Goal: Information Seeking & Learning: Learn about a topic

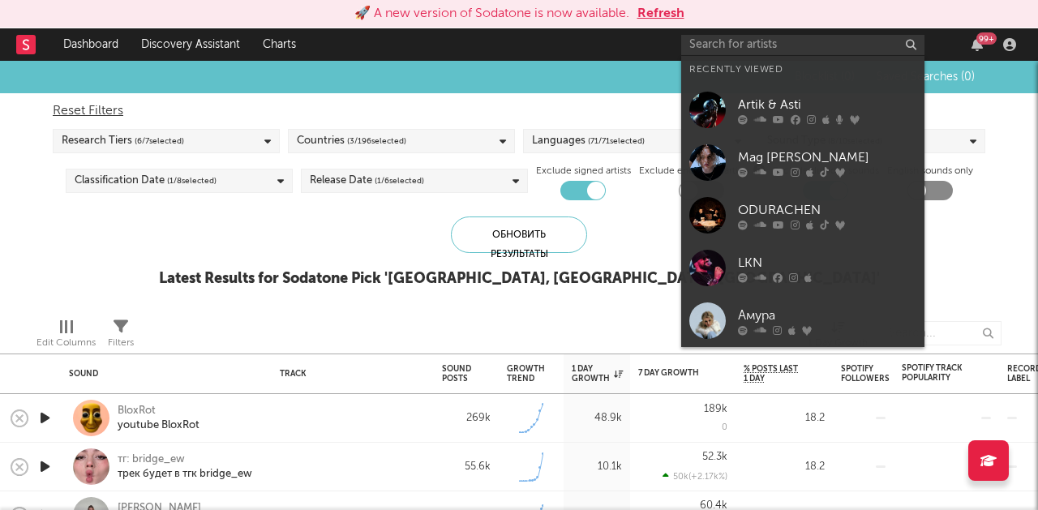
click at [120, 254] on div "Blocklist ( 0 ) Saved Searches ( 0 ) Reset Filters Research Tiers ( 6 / 7 selec…" at bounding box center [519, 183] width 1038 height 244
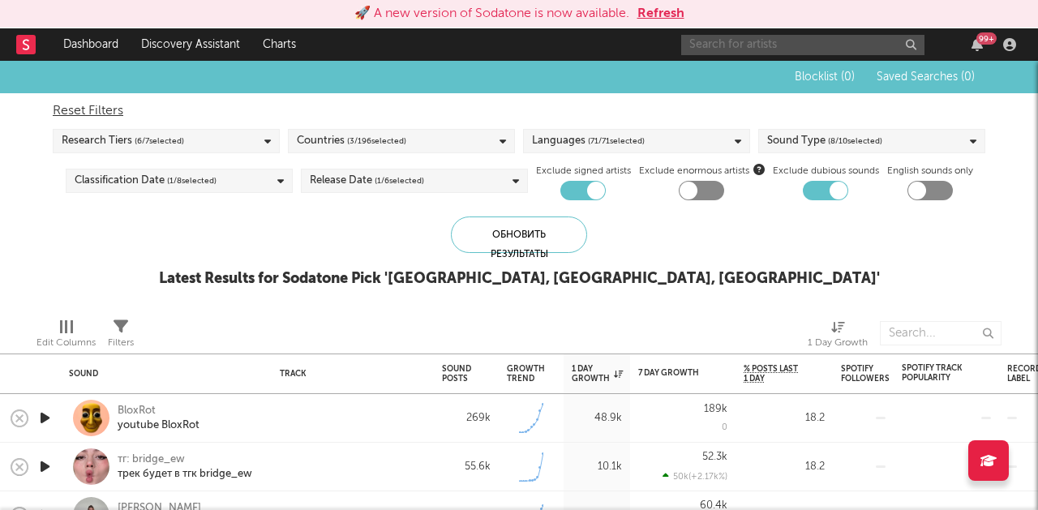
click at [834, 50] on input "text" at bounding box center [802, 45] width 243 height 20
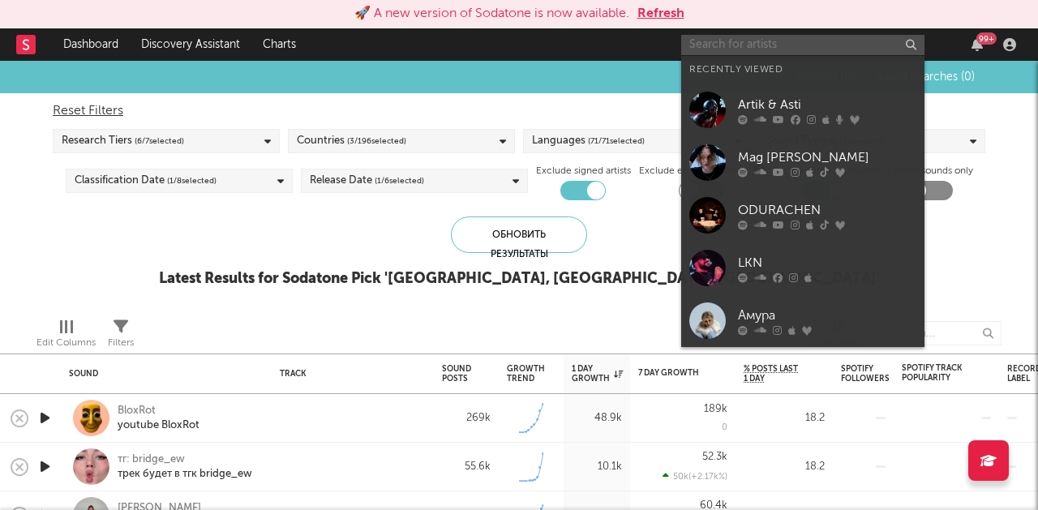
type input "о"
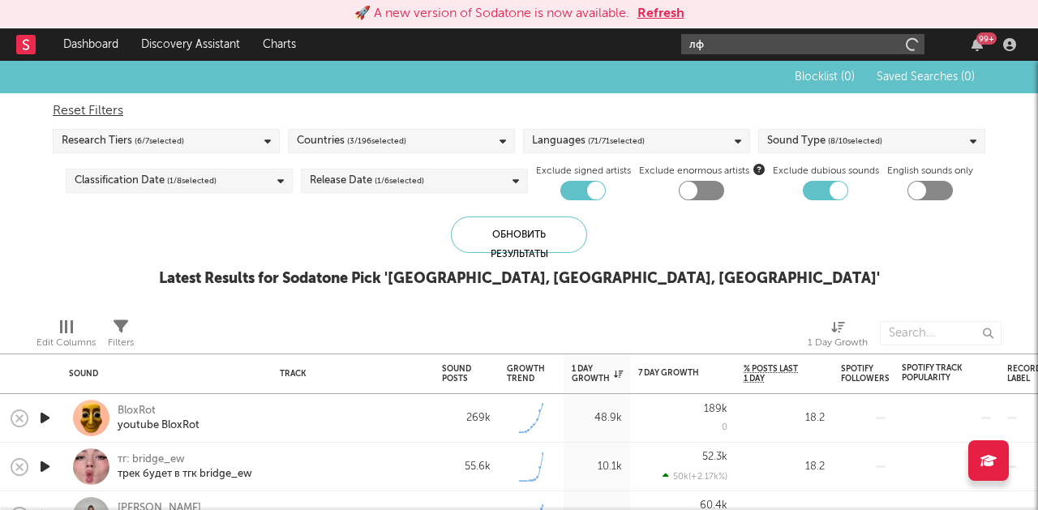
type input "л"
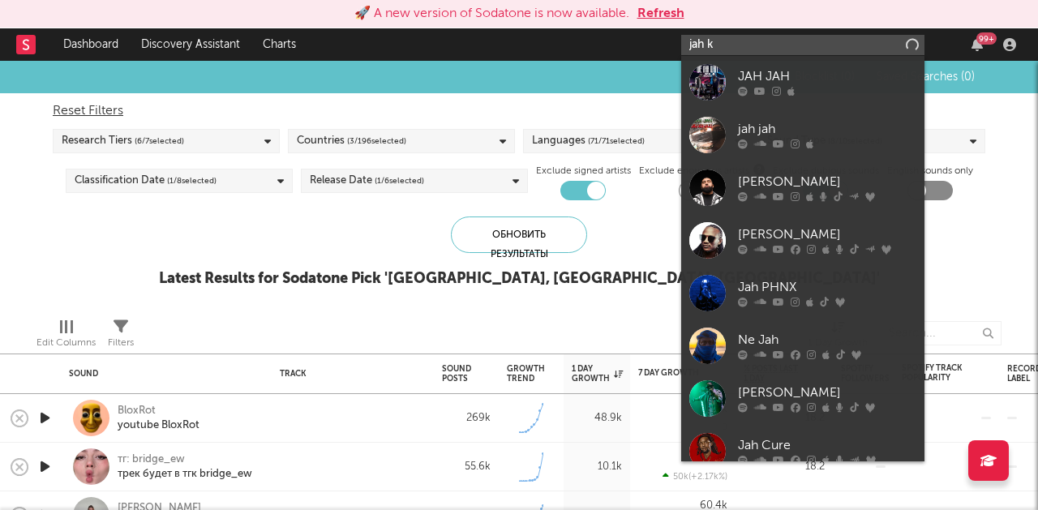
type input "jah kh"
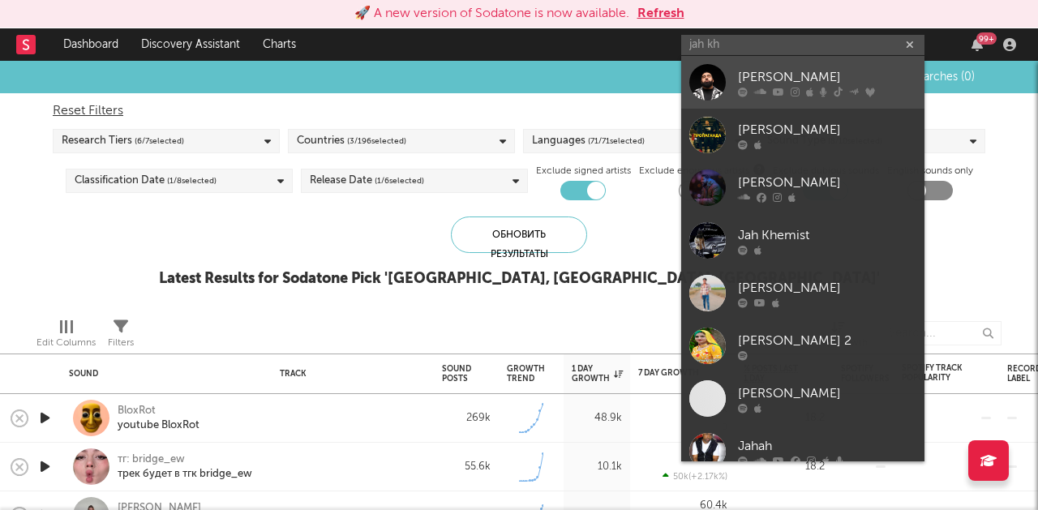
click at [784, 71] on div "[PERSON_NAME]" at bounding box center [827, 76] width 178 height 19
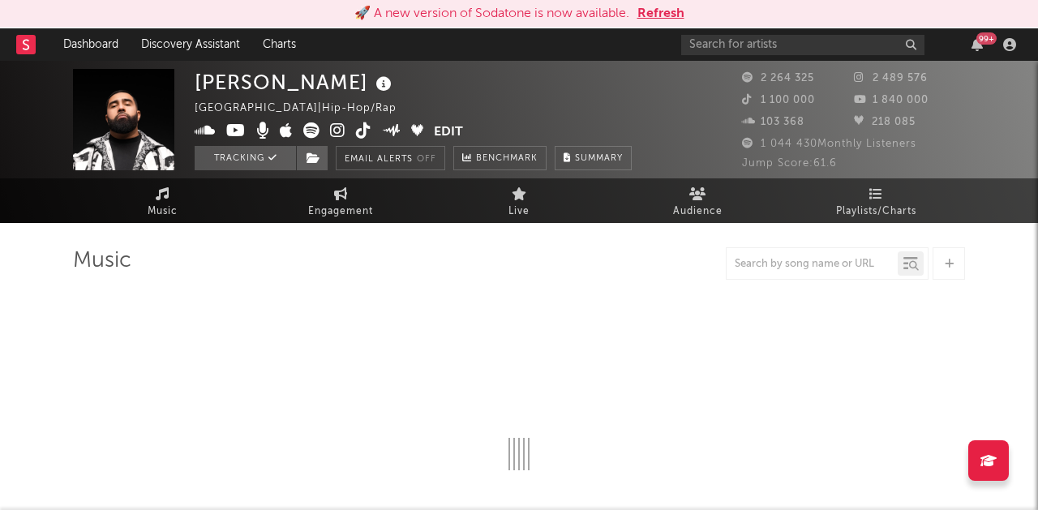
select select "6m"
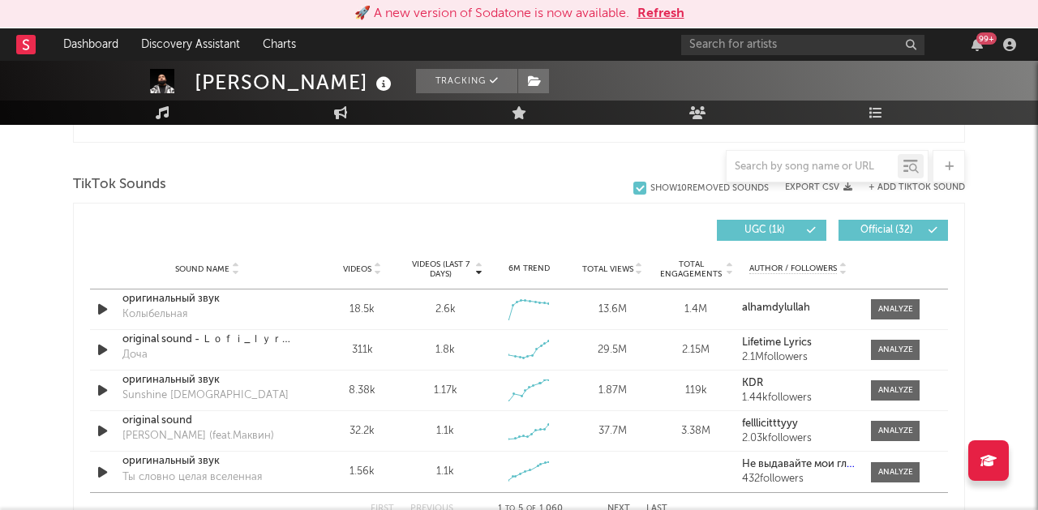
scroll to position [1064, 0]
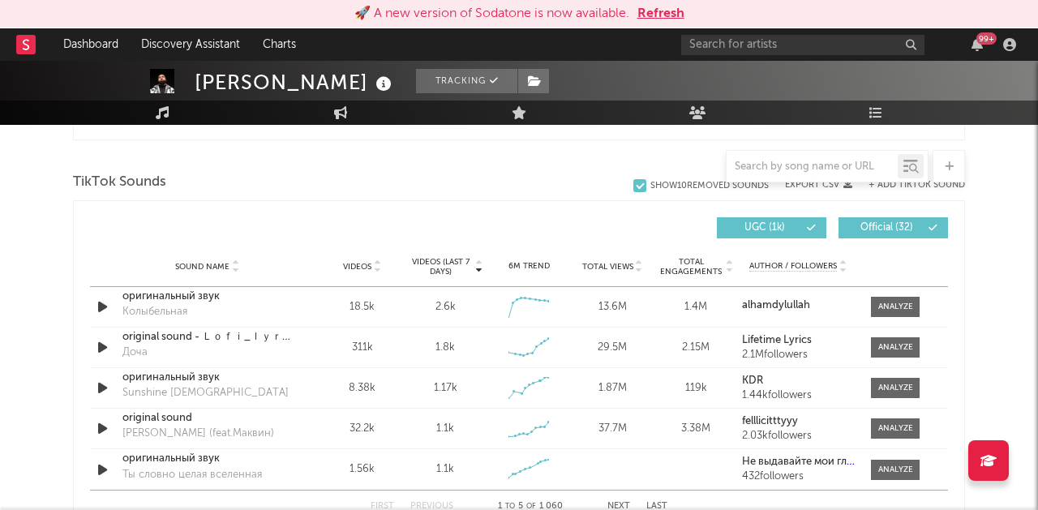
click at [433, 264] on span "Videos (last 7 days)" at bounding box center [441, 266] width 66 height 19
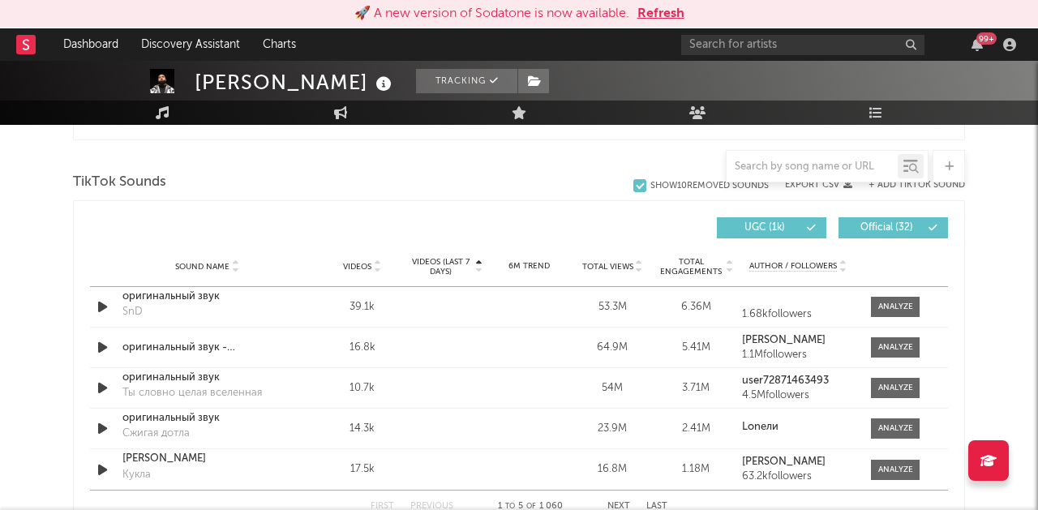
click at [433, 264] on span "Videos (last 7 days)" at bounding box center [441, 266] width 66 height 19
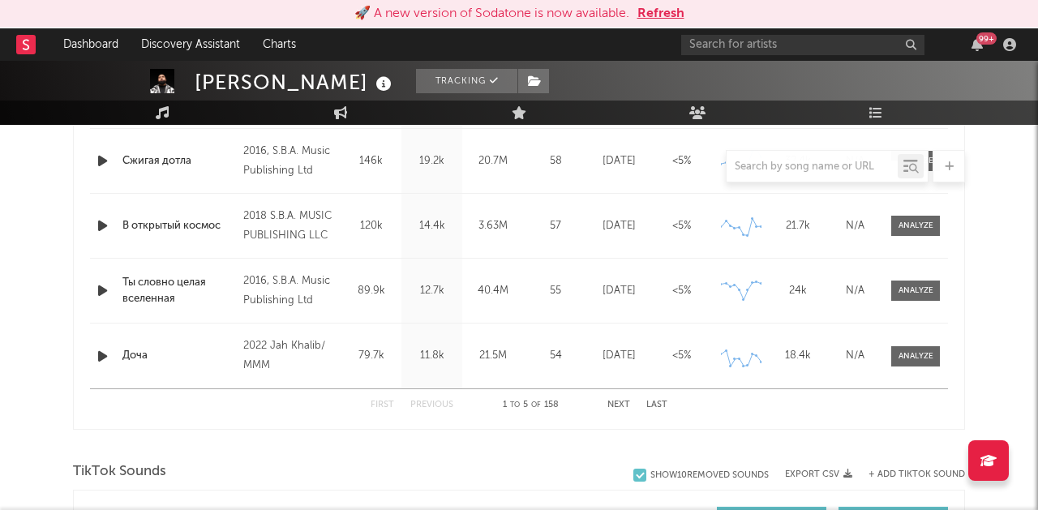
scroll to position [774, 0]
click at [655, 15] on button "Refresh" at bounding box center [661, 13] width 47 height 19
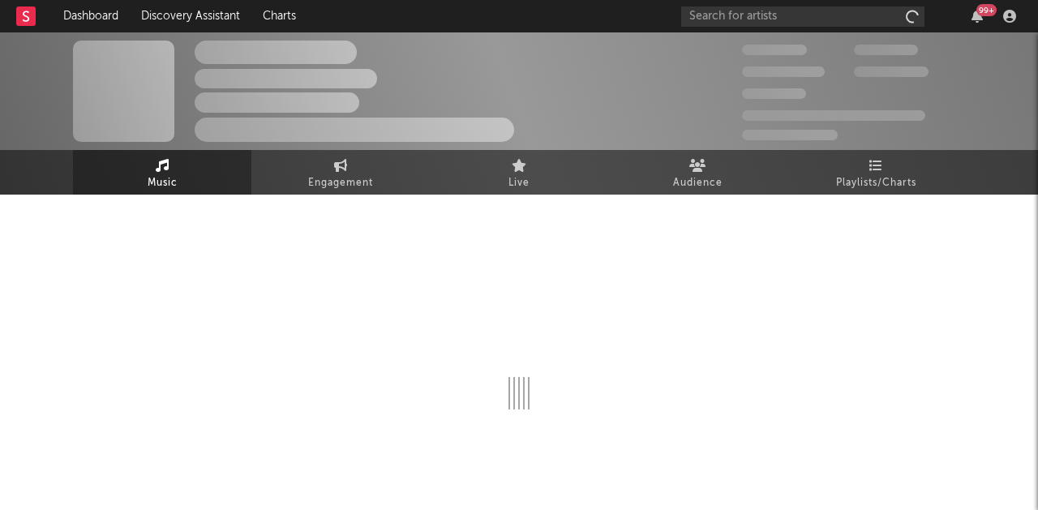
scroll to position [617, 0]
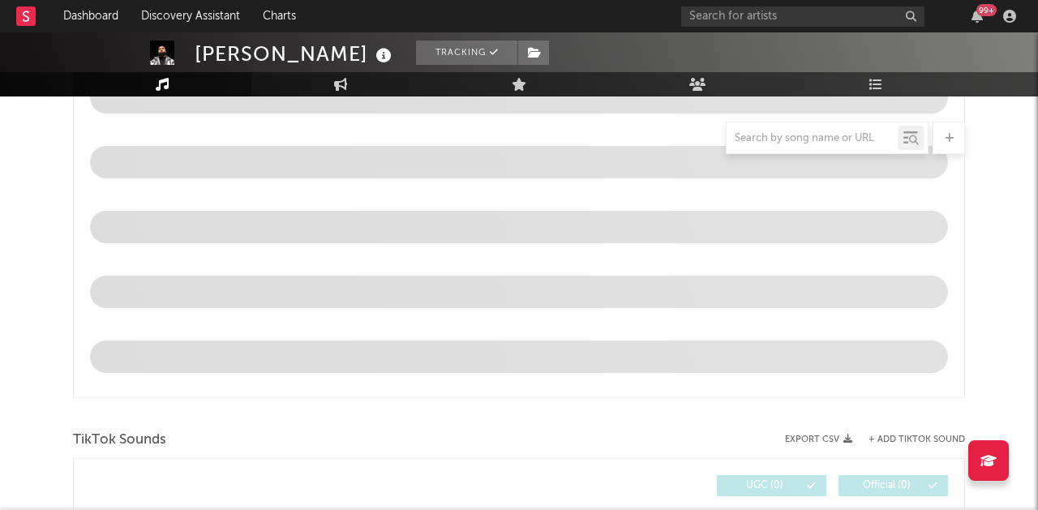
select select "6m"
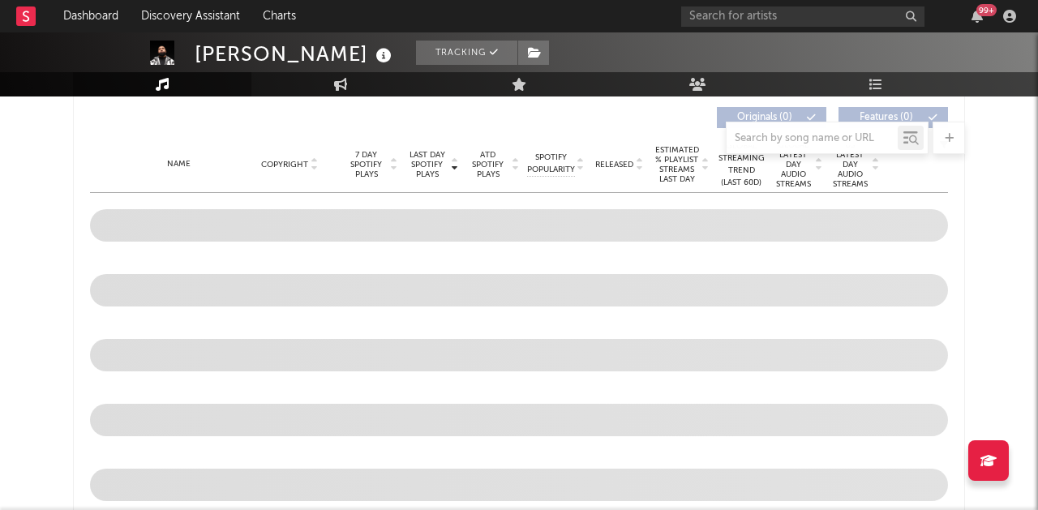
scroll to position [745, 0]
